Goal: Information Seeking & Learning: Learn about a topic

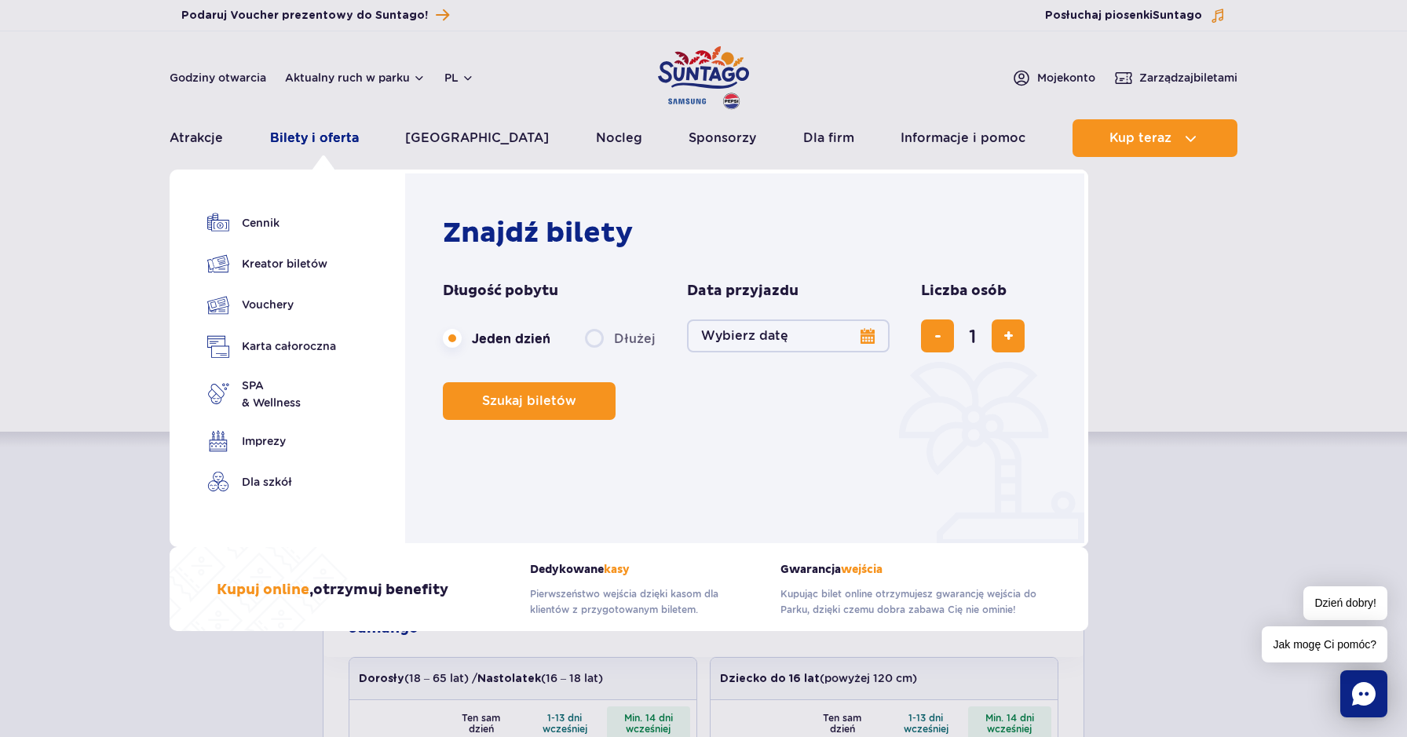
click at [341, 132] on link "Bilety i oferta" at bounding box center [314, 138] width 89 height 38
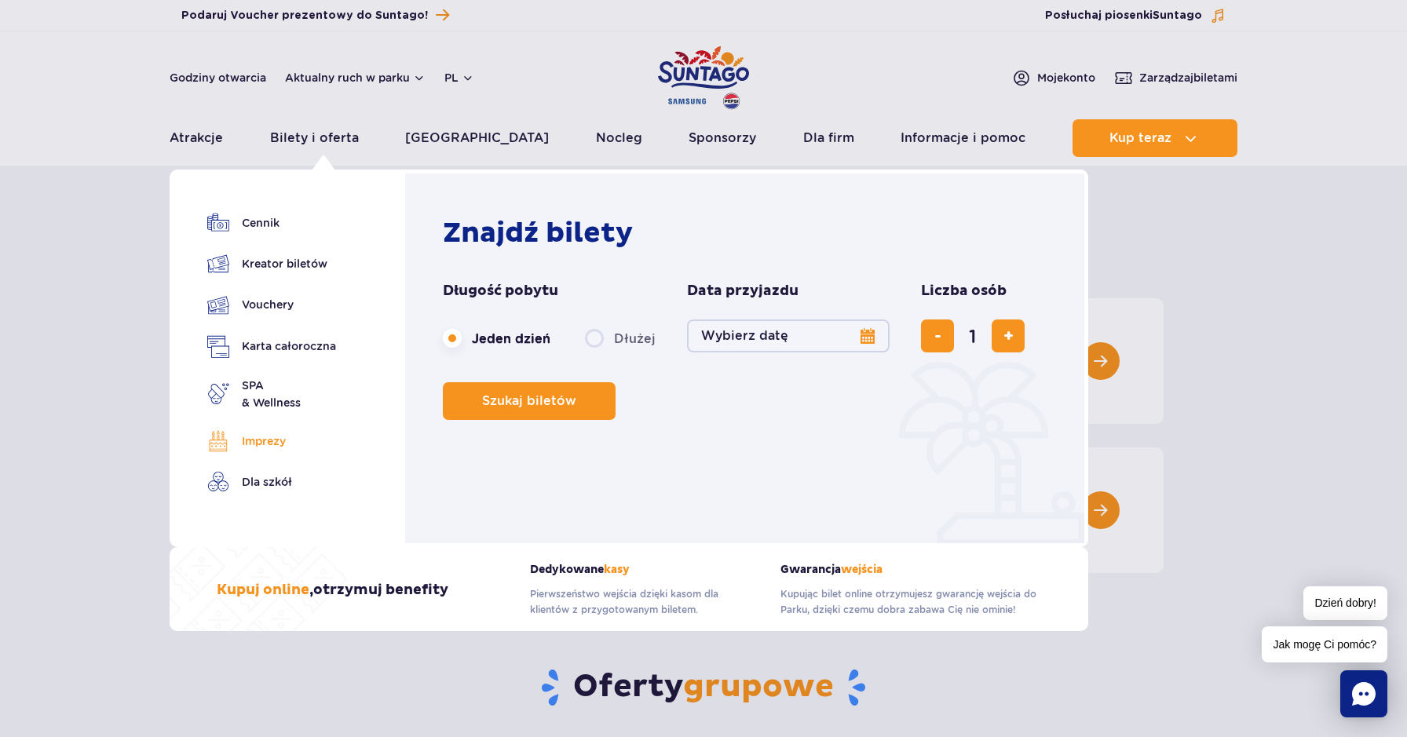
click at [272, 444] on link "Imprezy" at bounding box center [271, 441] width 129 height 22
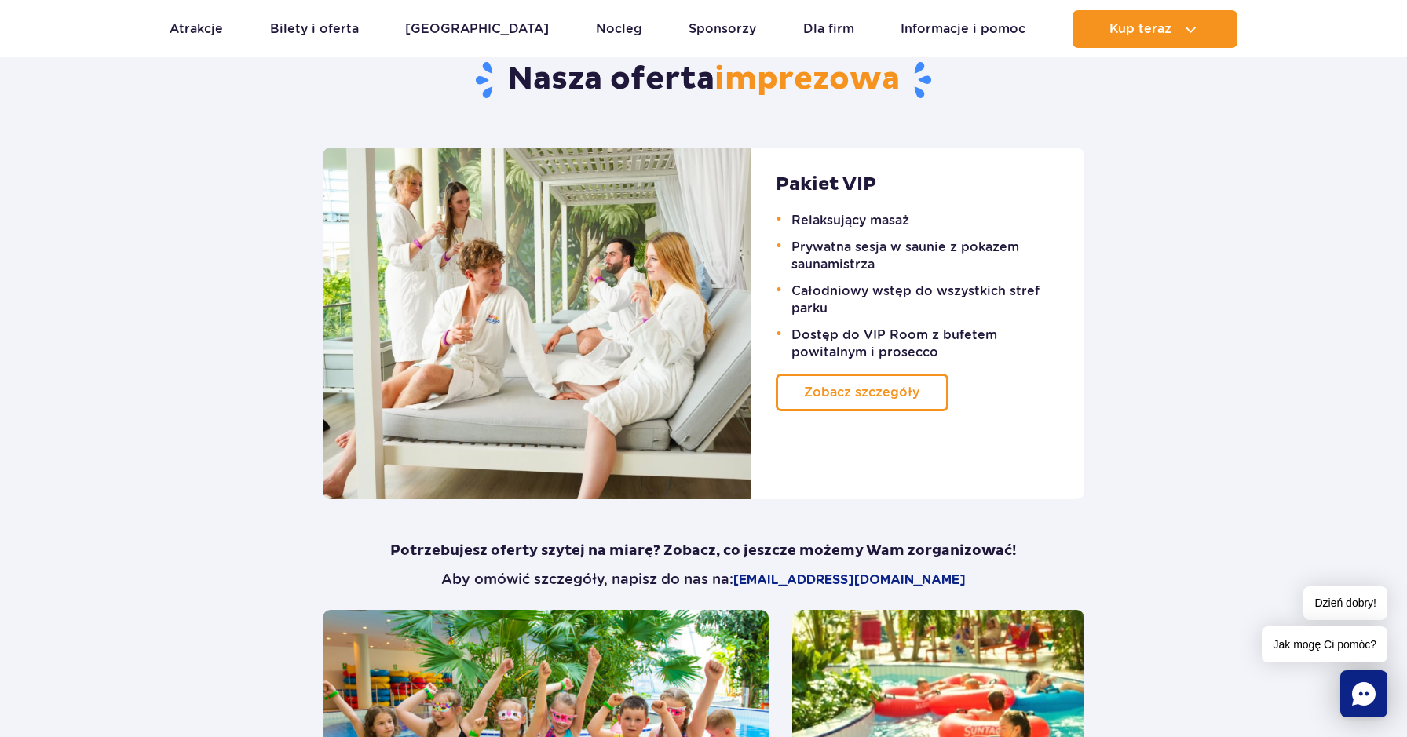
scroll to position [1507, 0]
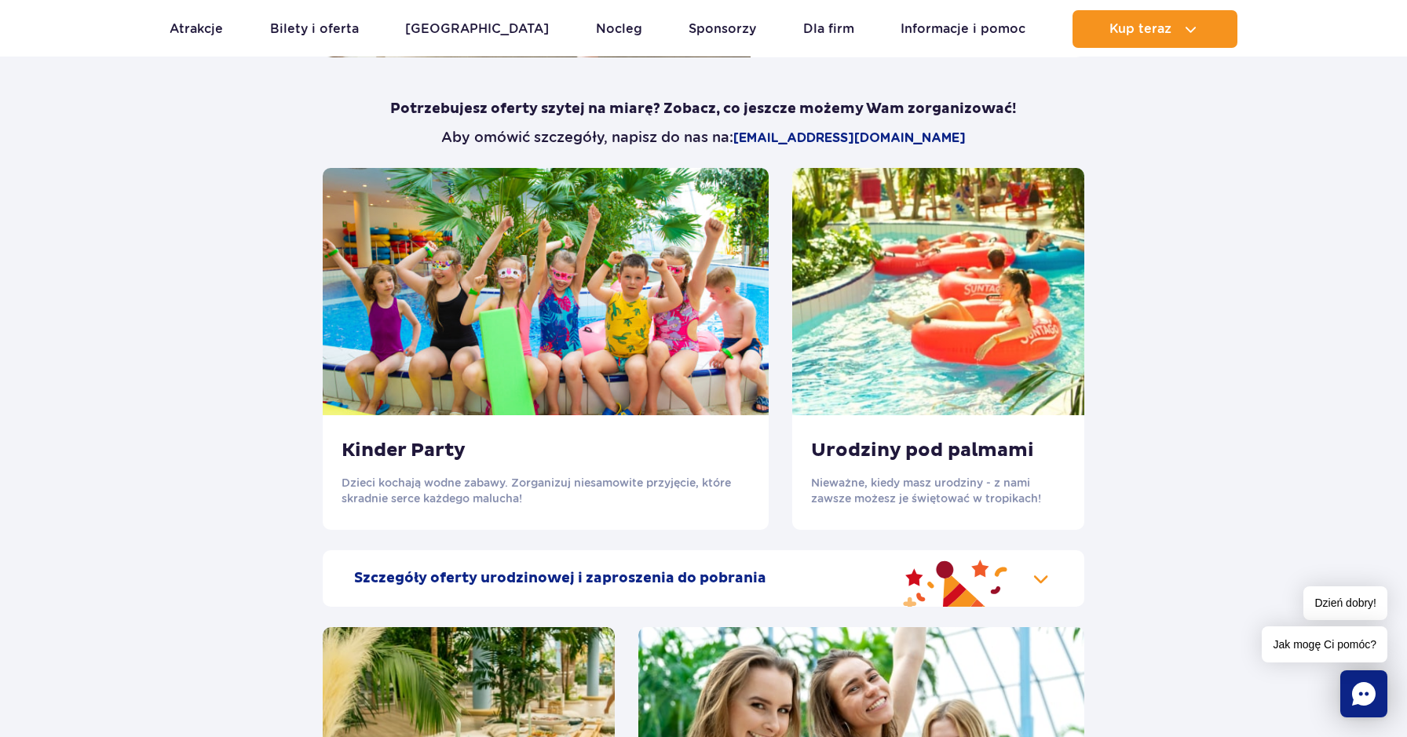
click at [929, 477] on div "Urodziny pod palmami Nieważne, kiedy masz urodziny - z nami zawsze możesz je św…" at bounding box center [938, 472] width 292 height 115
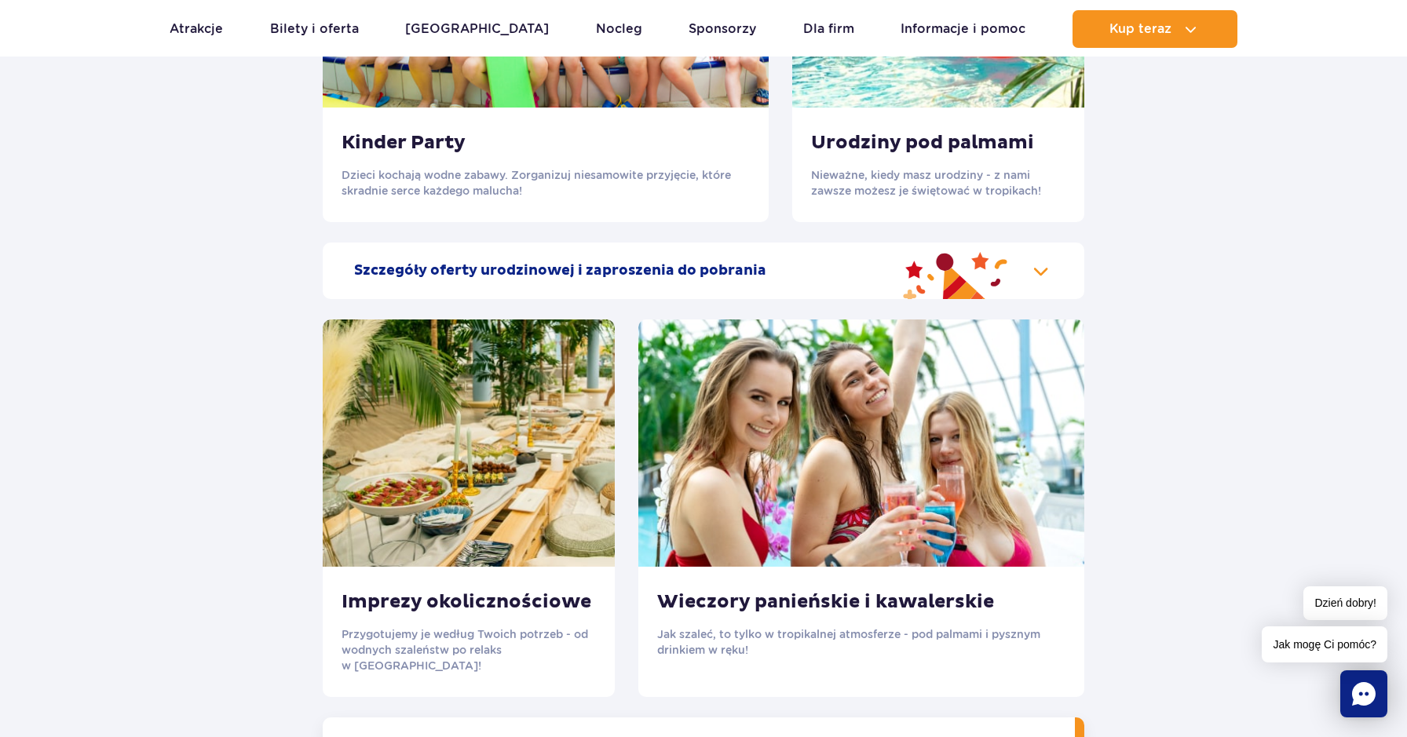
scroll to position [1818, 0]
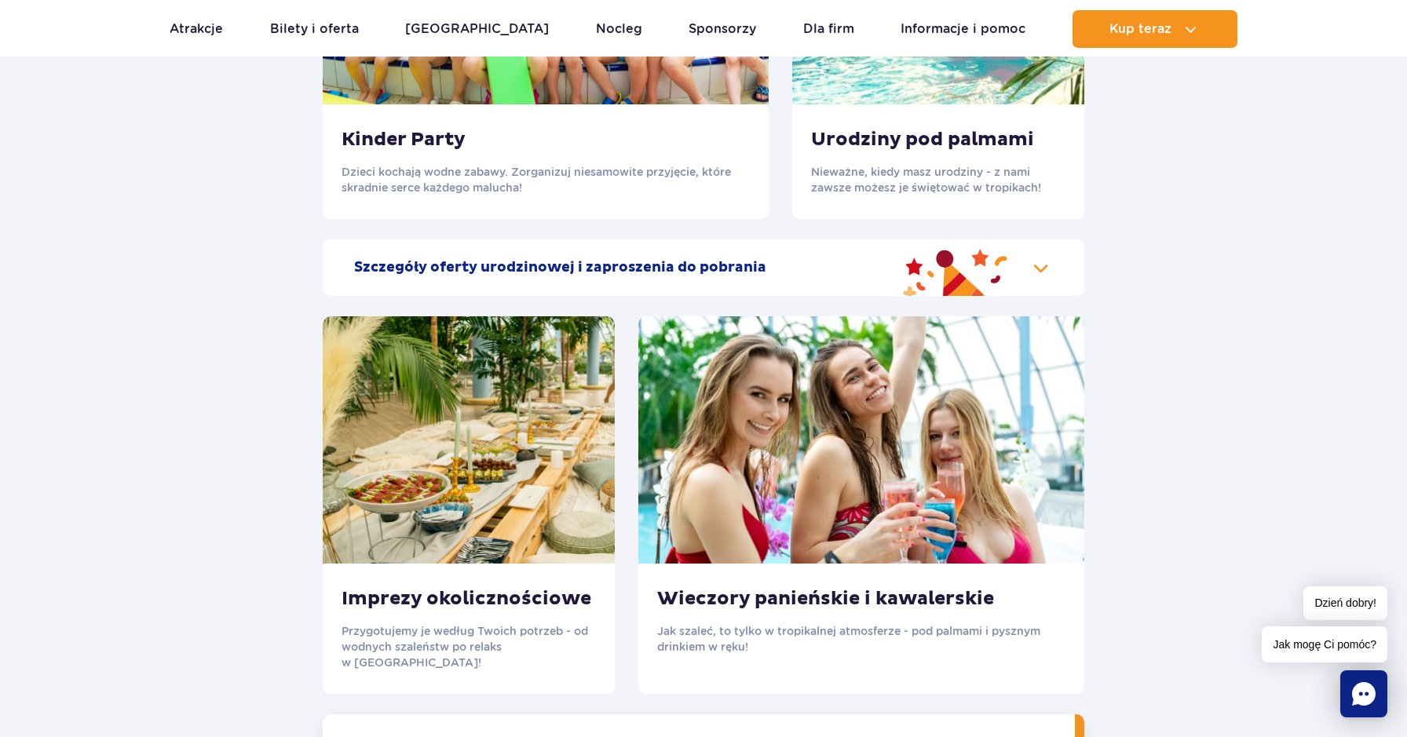
click at [1033, 271] on div "Szczegóły oferty urodzinowej i zaproszenia do pobrania" at bounding box center [704, 268] width 762 height 57
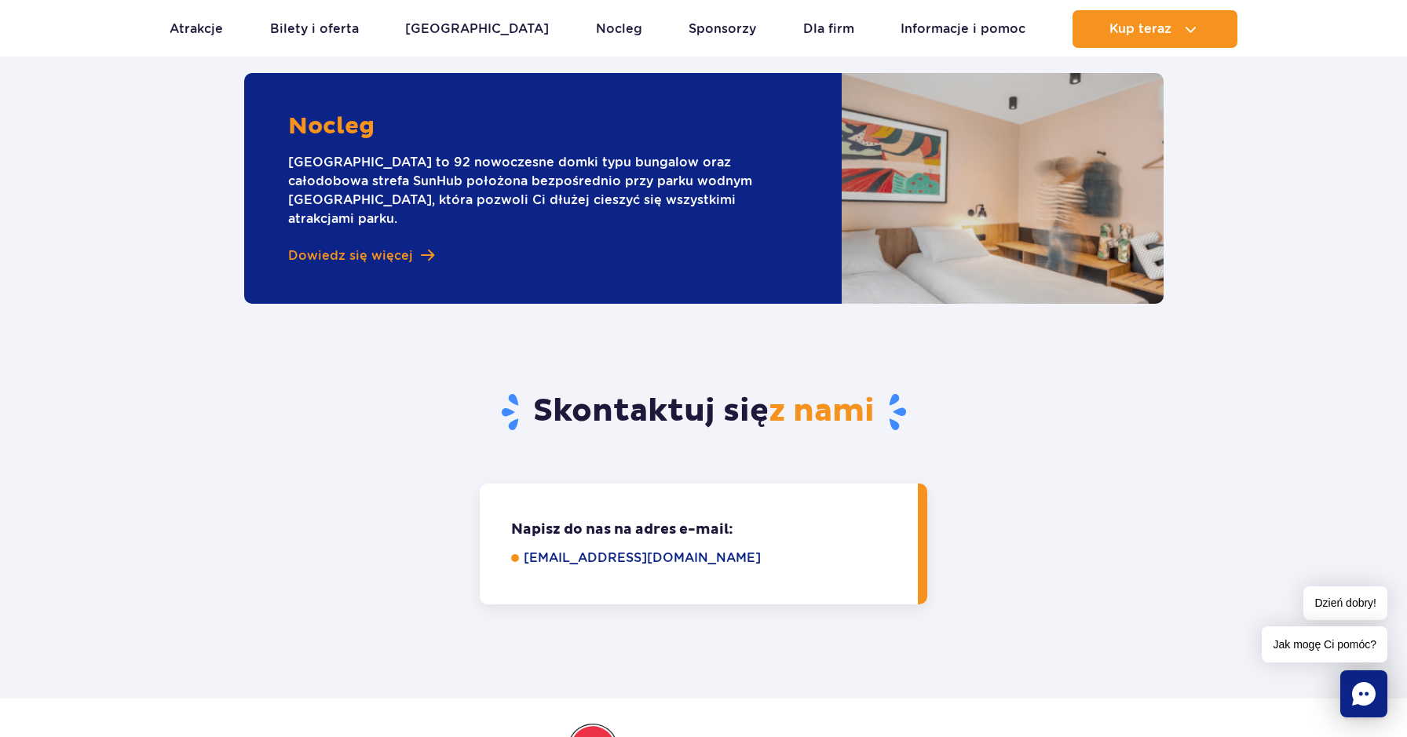
scroll to position [4190, 0]
